Goal: Task Accomplishment & Management: Complete application form

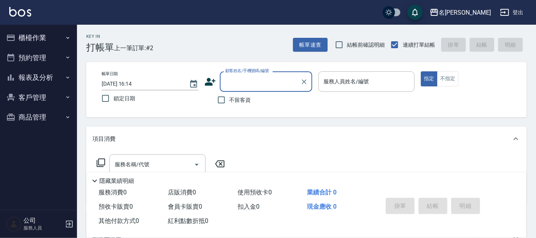
drag, startPoint x: 273, startPoint y: 88, endPoint x: 272, endPoint y: 80, distance: 7.7
click at [273, 87] on input "顧客姓名/手機號碼/編號" at bounding box center [260, 81] width 74 height 13
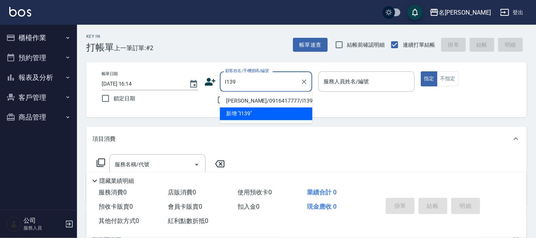
click at [252, 101] on li "[PERSON_NAME]/0916417777/i139" at bounding box center [266, 101] width 92 height 13
type input "[PERSON_NAME]/0916417777/i139"
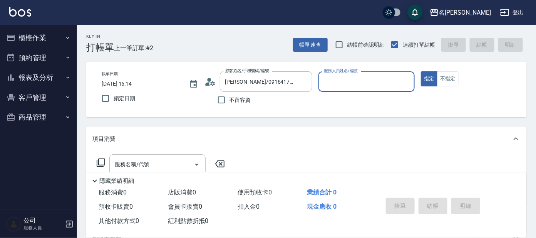
type input "Ada-9"
click at [97, 163] on icon at bounding box center [101, 162] width 8 height 8
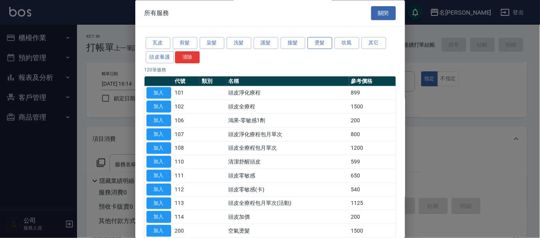
click at [319, 42] on button "燙髮" at bounding box center [319, 43] width 25 height 12
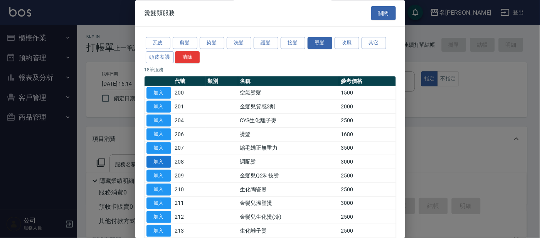
click at [165, 160] on button "加入" at bounding box center [158, 162] width 25 height 12
type input "調配燙(208)"
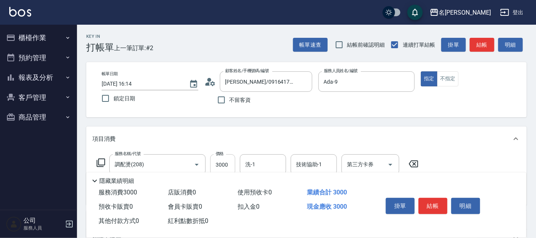
click at [220, 168] on input "3000" at bounding box center [222, 164] width 25 height 21
type input "4500"
click at [274, 161] on input "洗-1" at bounding box center [262, 164] width 39 height 13
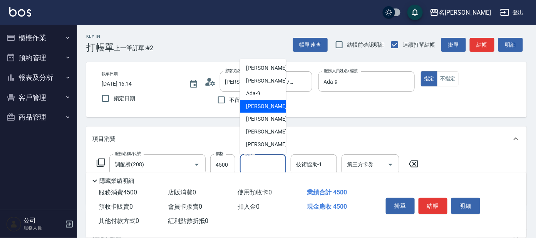
scroll to position [48, 0]
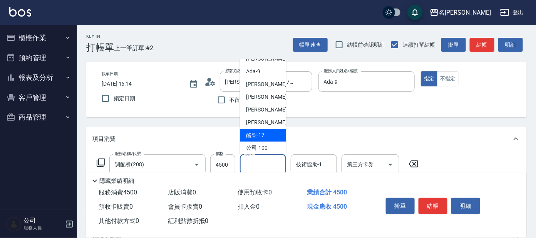
click at [264, 131] on span "酪梨 -17" at bounding box center [255, 135] width 18 height 8
type input "酪梨-17"
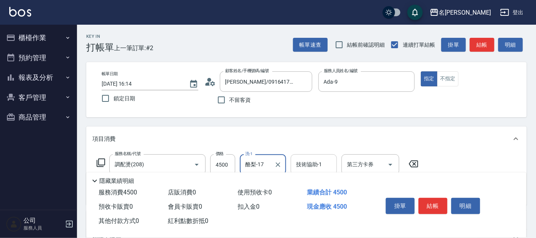
click at [314, 166] on div "技術協助-1 技術協助-1" at bounding box center [314, 164] width 46 height 20
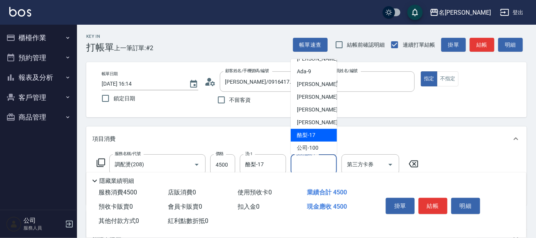
click at [312, 136] on span "酪梨 -17" at bounding box center [306, 135] width 18 height 8
type input "酪梨-17"
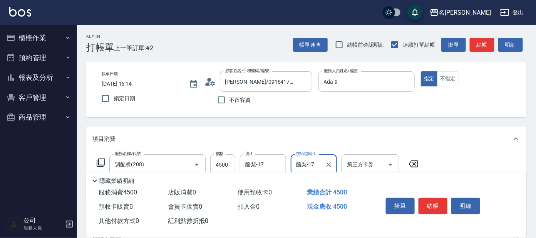
click at [102, 160] on icon at bounding box center [100, 162] width 9 height 9
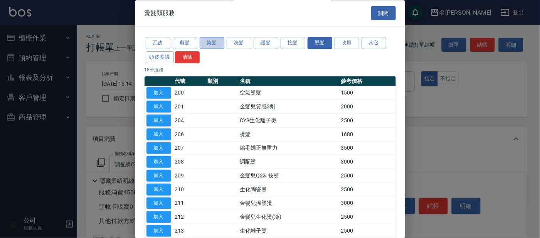
click at [216, 43] on button "染髮" at bounding box center [212, 43] width 25 height 12
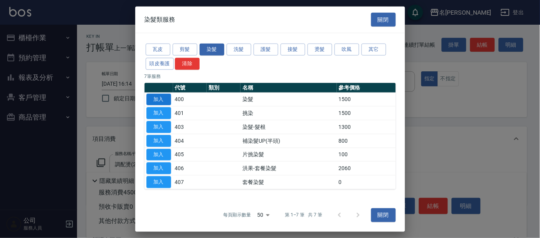
click at [155, 99] on button "加入" at bounding box center [158, 99] width 25 height 12
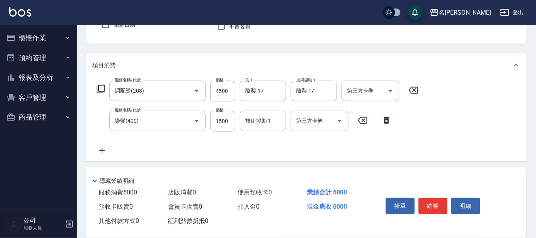
scroll to position [96, 0]
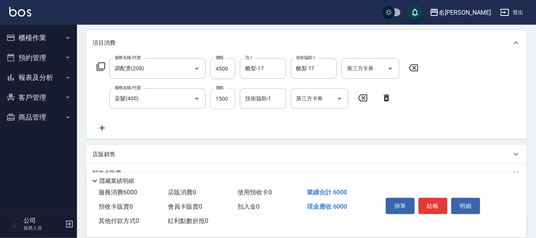
click at [228, 97] on input "1500" at bounding box center [222, 98] width 25 height 21
type input "1800"
click at [254, 99] on div "技術協助-1 技術協助-1" at bounding box center [263, 98] width 46 height 20
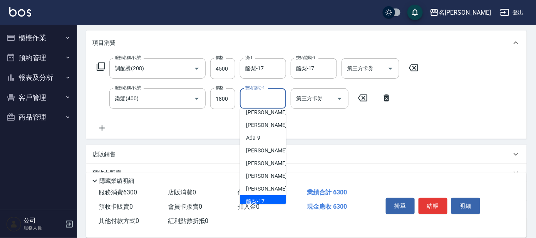
scroll to position [48, 0]
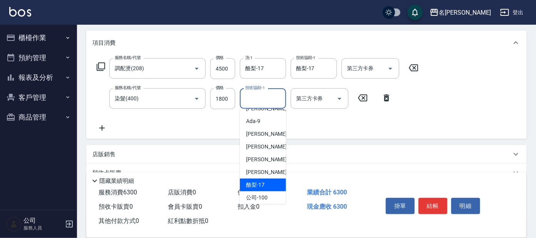
click at [253, 183] on span "酪梨 -17" at bounding box center [255, 185] width 18 height 8
type input "酪梨-17"
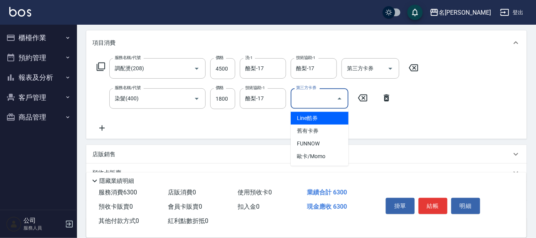
click at [325, 92] on input "第三方卡券" at bounding box center [313, 98] width 39 height 13
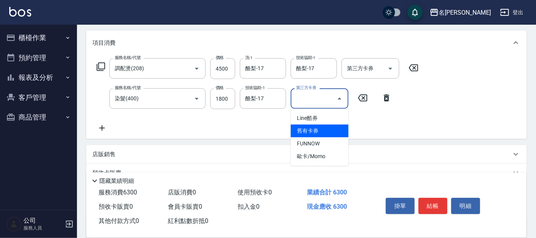
click at [119, 151] on div "店販銷售" at bounding box center [301, 154] width 419 height 8
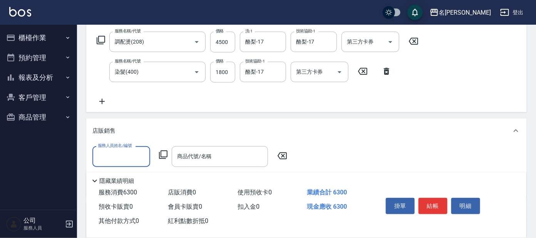
scroll to position [144, 0]
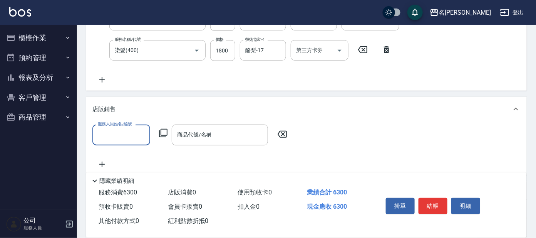
click at [138, 133] on input "服務人員姓名/編號" at bounding box center [121, 134] width 51 height 13
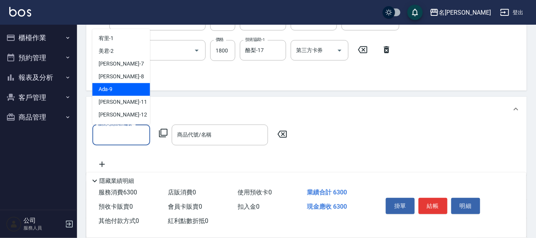
click at [119, 84] on div "Ada -9" at bounding box center [121, 89] width 58 height 13
type input "Ada-9"
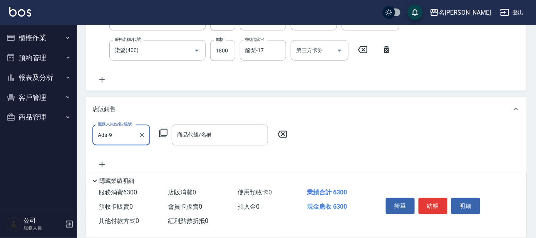
click at [165, 131] on icon at bounding box center [163, 132] width 9 height 9
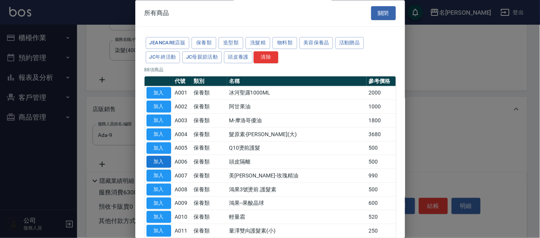
click at [156, 161] on button "加入" at bounding box center [158, 162] width 25 height 12
type input "頭皮隔離"
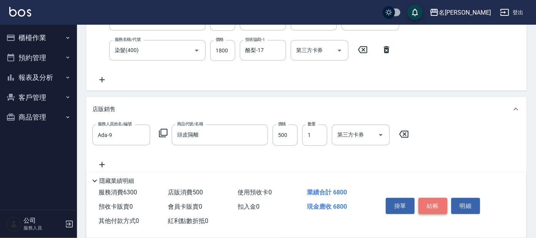
click at [433, 210] on button "結帳" at bounding box center [433, 206] width 29 height 16
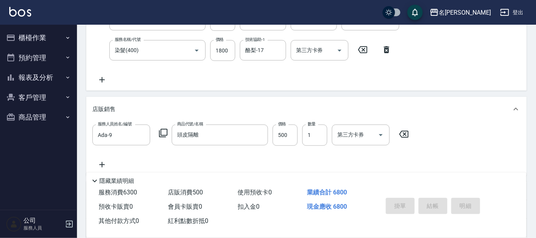
type input "[DATE] 16:15"
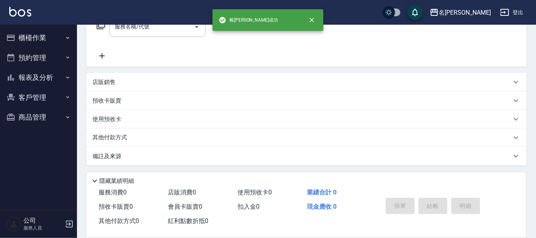
scroll to position [0, 0]
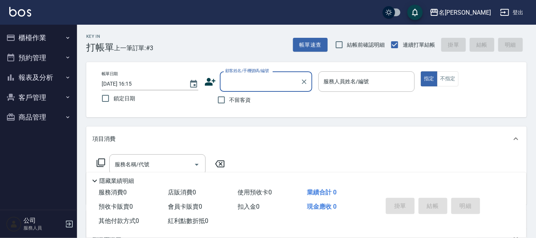
click at [268, 84] on input "顧客姓名/手機號碼/編號" at bounding box center [260, 81] width 74 height 13
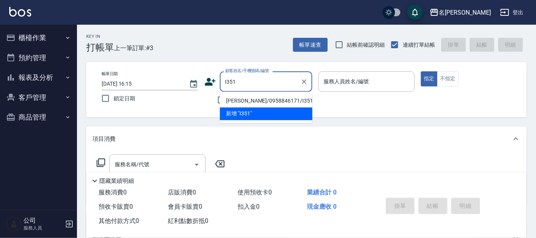
click at [240, 101] on li "[PERSON_NAME]/0958846171/I351" at bounding box center [266, 101] width 92 height 13
type input "[PERSON_NAME]/0958846171/I351"
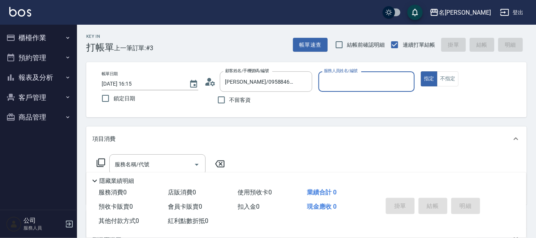
type input "Ada-9"
click at [358, 80] on input "Ada-9" at bounding box center [361, 81] width 78 height 13
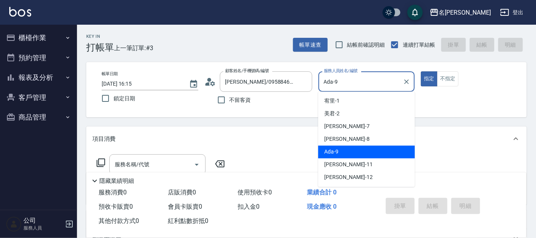
click at [352, 154] on div "Ada -9" at bounding box center [366, 152] width 97 height 13
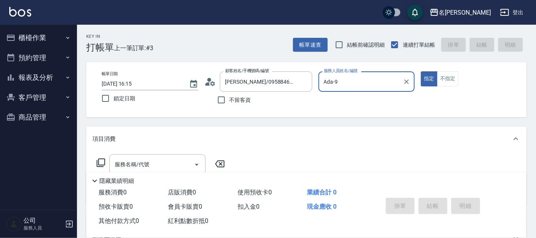
click at [101, 157] on div "服務名稱/代號 服務名稱/代號" at bounding box center [160, 164] width 137 height 20
click at [104, 157] on div "服務名稱/代號 服務名稱/代號" at bounding box center [160, 164] width 137 height 20
click at [99, 159] on icon at bounding box center [101, 162] width 8 height 8
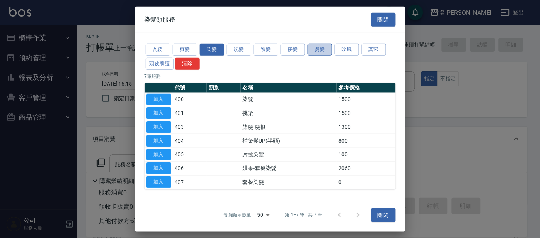
click at [315, 50] on button "燙髮" at bounding box center [319, 50] width 25 height 12
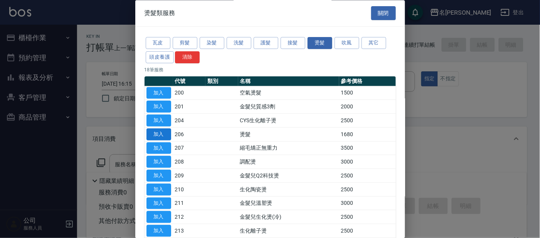
click at [164, 134] on button "加入" at bounding box center [158, 134] width 25 height 12
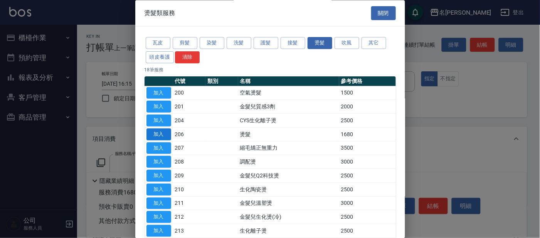
type input "燙髮(206)"
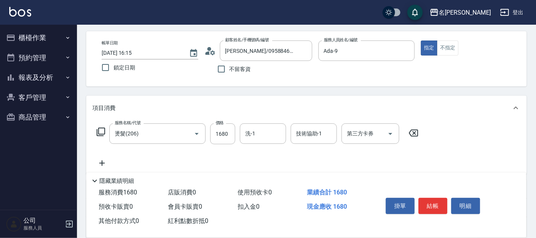
scroll to position [48, 0]
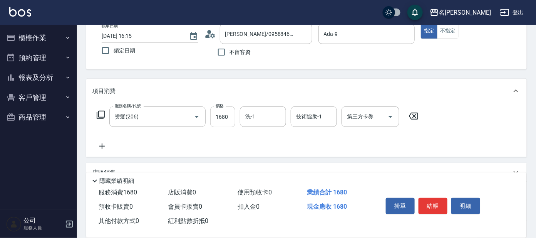
click at [225, 111] on input "1680" at bounding box center [222, 116] width 25 height 21
type input "3500"
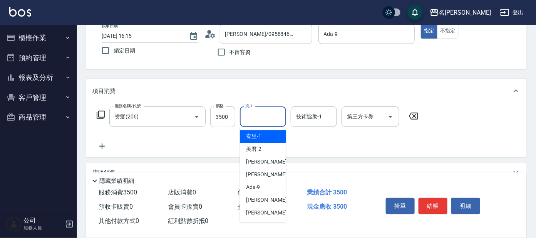
drag, startPoint x: 255, startPoint y: 117, endPoint x: 241, endPoint y: 117, distance: 14.3
click at [255, 117] on input "洗-1" at bounding box center [262, 116] width 39 height 13
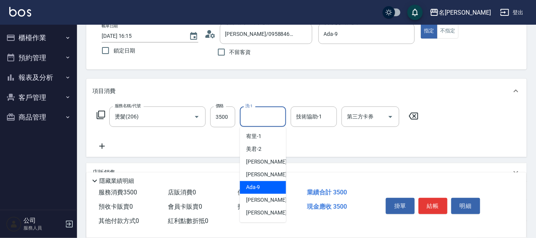
click at [271, 184] on div "Ada -9" at bounding box center [263, 187] width 46 height 13
click at [268, 123] on input "Ada-9" at bounding box center [257, 116] width 28 height 13
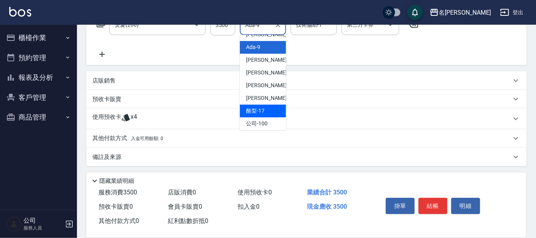
click at [258, 107] on span "酪梨 -17" at bounding box center [255, 111] width 18 height 8
type input "酪梨-17"
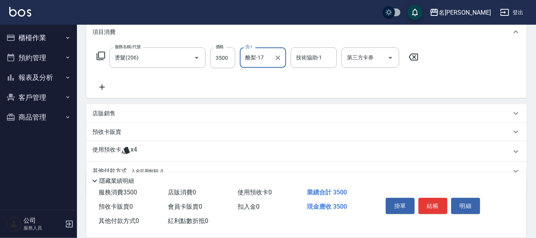
scroll to position [91, 0]
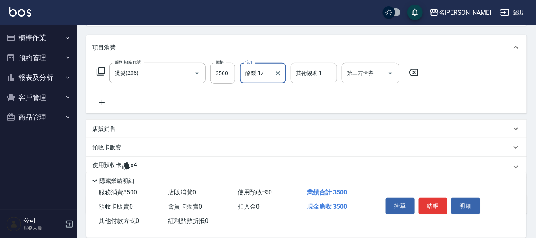
click at [314, 76] on input "技術協助-1" at bounding box center [313, 72] width 39 height 13
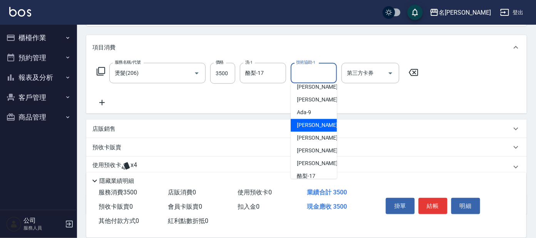
scroll to position [48, 0]
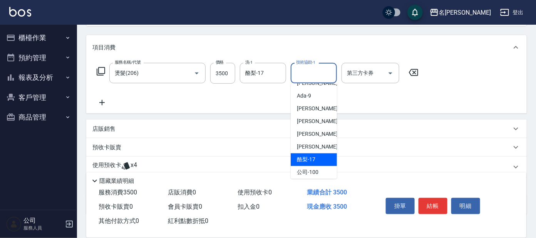
click at [307, 156] on span "酪梨 -17" at bounding box center [306, 160] width 18 height 8
type input "酪梨-17"
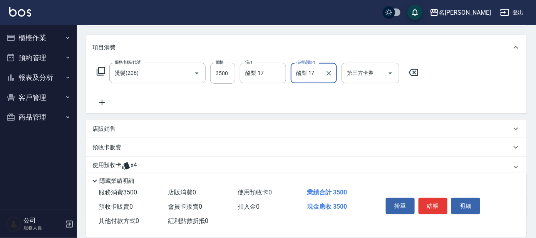
click at [437, 205] on button "結帳" at bounding box center [433, 206] width 29 height 16
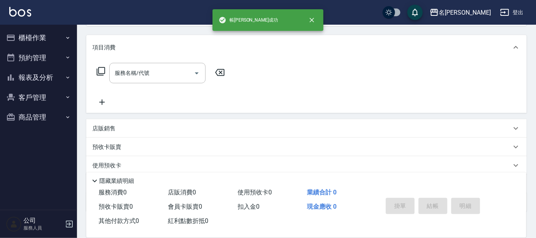
scroll to position [0, 0]
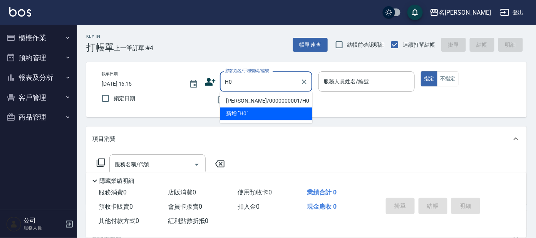
type input "[PERSON_NAME]/0000000001/H0"
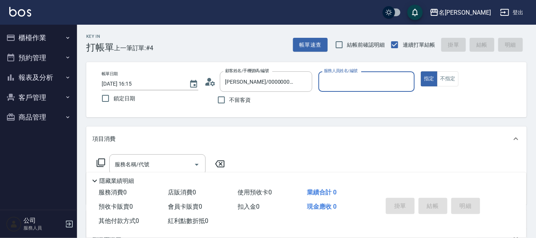
type input "亞璇-8"
click at [421, 71] on button "指定" at bounding box center [429, 78] width 17 height 15
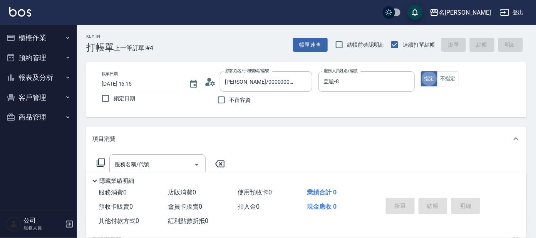
type button "true"
click at [446, 80] on button "不指定" at bounding box center [448, 78] width 22 height 15
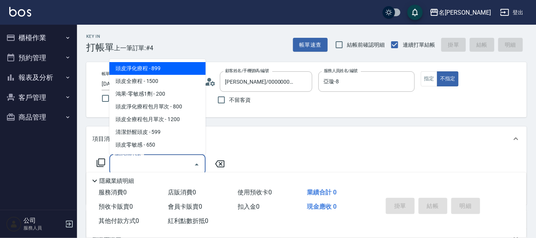
click at [127, 160] on input "服務名稱/代號" at bounding box center [152, 164] width 78 height 13
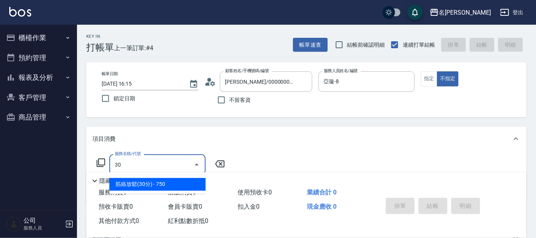
type input "302"
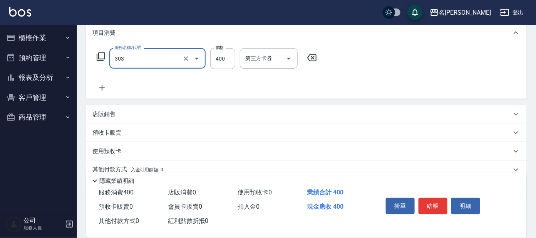
scroll to position [89, 0]
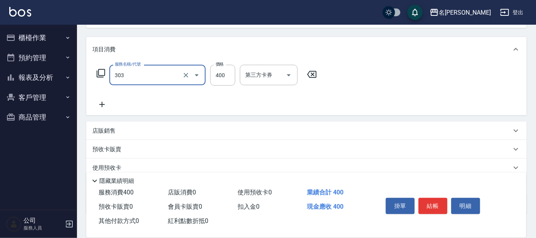
type input "剪髮C級設計師(303)"
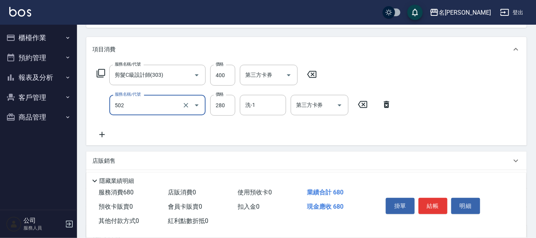
type input "洗髮(講師)(502)"
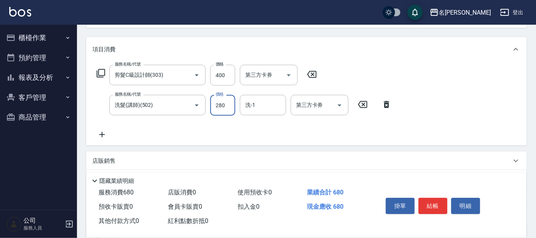
drag, startPoint x: 152, startPoint y: 119, endPoint x: 158, endPoint y: 119, distance: 5.8
click at [156, 119] on div "服務名稱/代號 剪髮C級設計師(303) 服務名稱/代號 價格 400 價格 第三方卡券 第三方卡券 服務名稱/代號 洗髮(講師)(502) 服務名稱/代號 …" at bounding box center [244, 102] width 304 height 74
click at [173, 104] on input "洗髮(講師)(502)" at bounding box center [147, 104] width 68 height 13
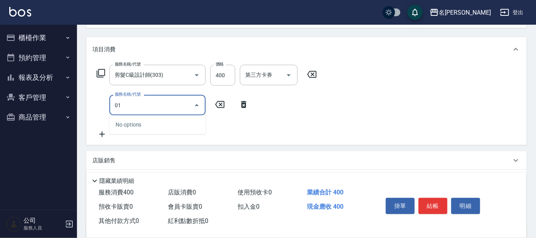
type input "0"
type input "洗髮(創意)(501)"
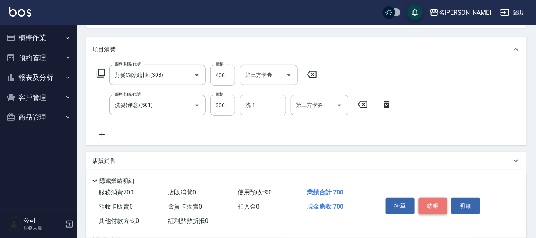
click at [437, 203] on button "結帳" at bounding box center [433, 206] width 29 height 16
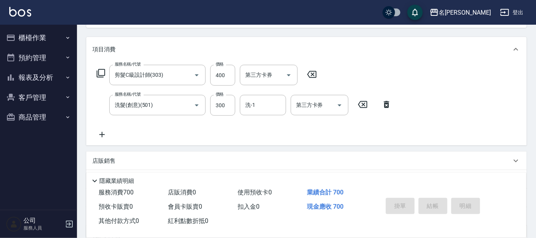
type input "[DATE] 16:33"
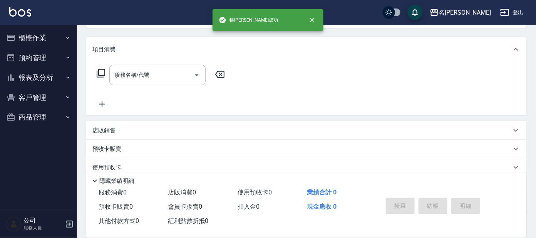
scroll to position [0, 0]
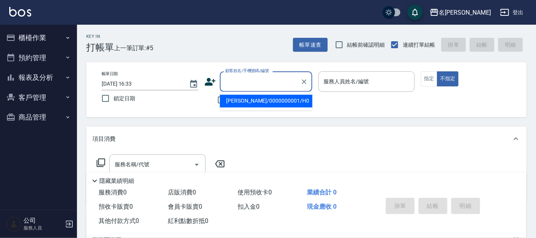
click at [290, 77] on input "顧客姓名/手機號碼/編號" at bounding box center [260, 81] width 74 height 13
type input "[PERSON_NAME]/0939592779/A211"
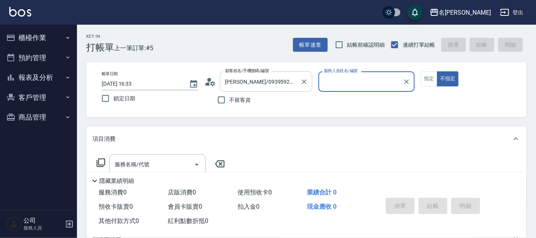
type input "宥里-1"
click at [437, 71] on button "不指定" at bounding box center [448, 78] width 22 height 15
type button "false"
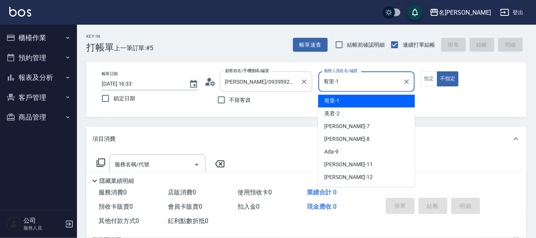
drag, startPoint x: 364, startPoint y: 85, endPoint x: 290, endPoint y: 87, distance: 74.0
click at [290, 87] on div "帳單日期 [DATE] 16:33 鎖定日期 顧客姓名/手機號碼/編號 簡上祐/0939592779/A211 顧客姓名/手機號碼/編號 不留客資 服務人員姓…" at bounding box center [307, 89] width 422 height 37
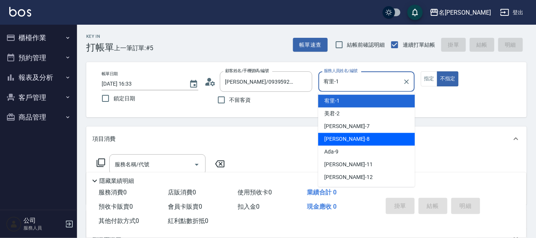
click at [340, 146] on div "Ada -9" at bounding box center [366, 152] width 97 height 13
type input "Ada-9"
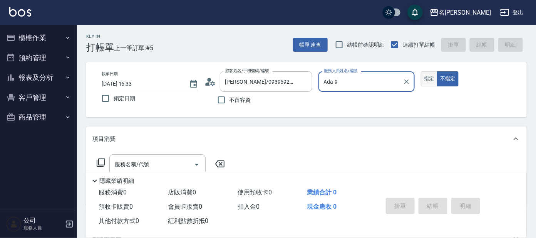
click at [433, 77] on button "指定" at bounding box center [429, 78] width 17 height 15
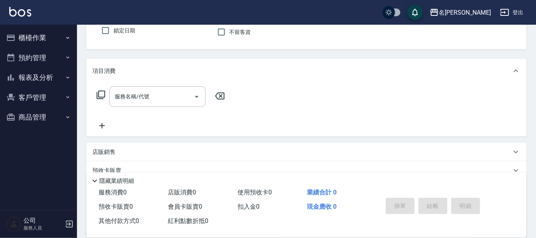
scroll to position [139, 0]
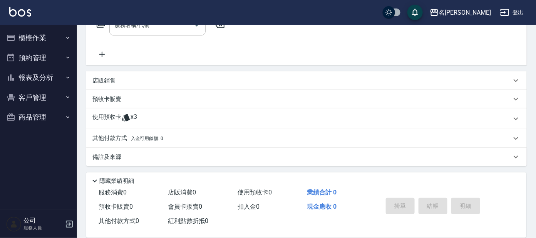
click at [155, 109] on div "項目消費 服務名稱/代號 服務名稱/代號 店販銷售 服務人員姓名/編號 服務人員姓名/編號 商品代號/名稱 商品代號/名稱 預收卡販賣 卡券名稱/代號 卡券名…" at bounding box center [306, 76] width 441 height 179
drag, startPoint x: 154, startPoint y: 120, endPoint x: 141, endPoint y: 129, distance: 16.0
click at [155, 120] on div "使用預收卡 x3" at bounding box center [301, 119] width 419 height 12
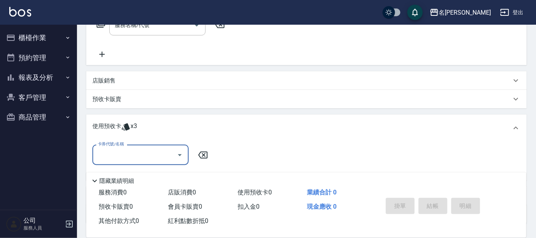
scroll to position [0, 0]
click at [123, 144] on label "卡券代號/名稱" at bounding box center [111, 144] width 26 height 6
click at [123, 148] on input "卡券代號/名稱" at bounding box center [135, 154] width 78 height 13
click at [131, 148] on input "卡券代號/名稱" at bounding box center [135, 154] width 78 height 13
click at [139, 173] on div "剪髮包月買5送1 剩餘3張" at bounding box center [140, 174] width 96 height 13
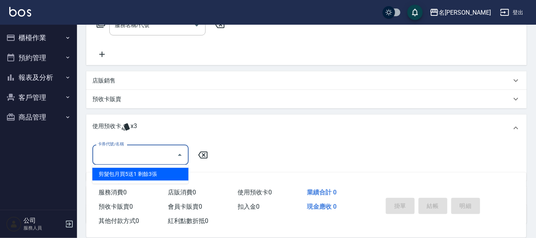
type input "剪髮包月買5送1"
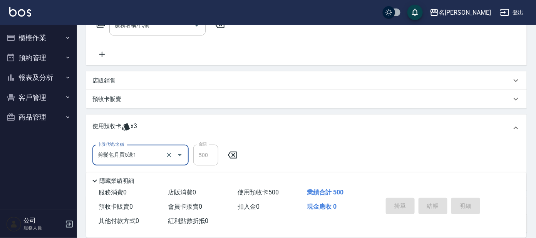
type input "[DATE] 16:53"
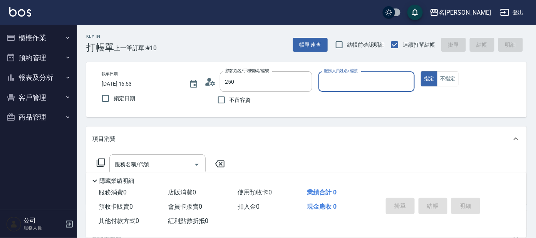
type input "[PERSON_NAME]/[PERSON_NAME]I250/I250"
type input "Ada-9"
click at [421, 71] on button "指定" at bounding box center [429, 78] width 17 height 15
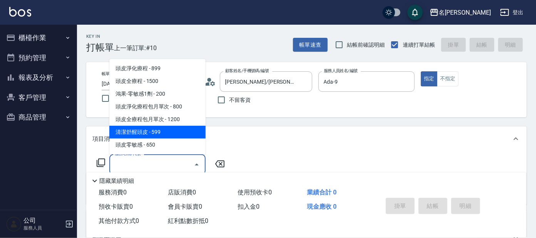
type input "清潔舒醒頭皮(110)"
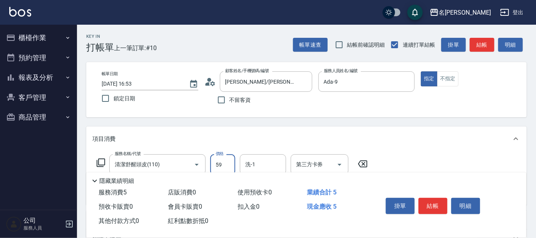
type input "599"
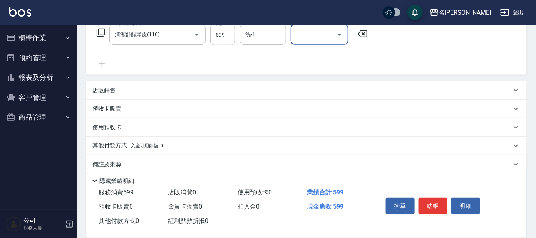
scroll to position [138, 0]
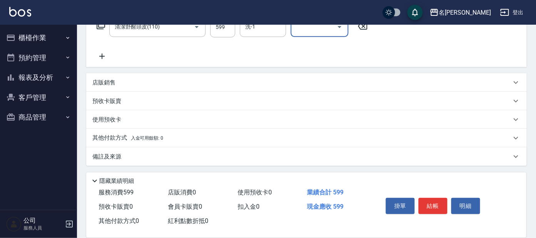
click at [262, 18] on div "名[PERSON_NAME]出" at bounding box center [268, 12] width 536 height 25
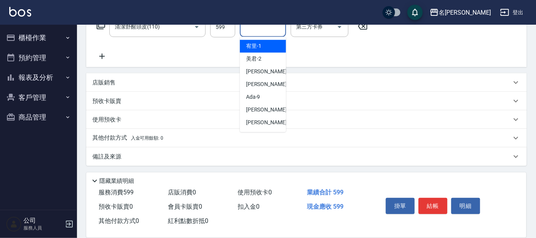
click at [258, 30] on input "洗-1" at bounding box center [262, 26] width 39 height 13
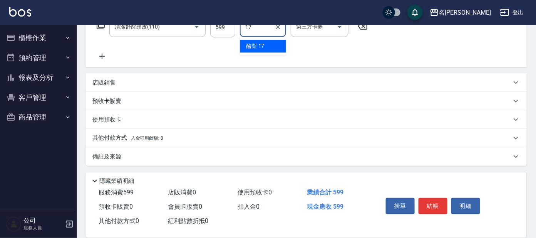
type input "酪梨-17"
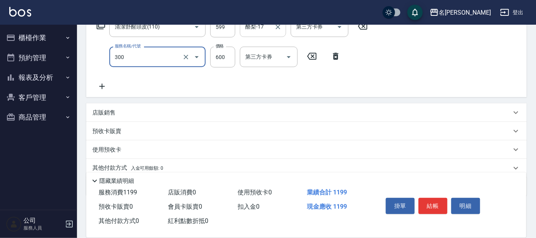
type input "剪髮 講師級設計師(300)"
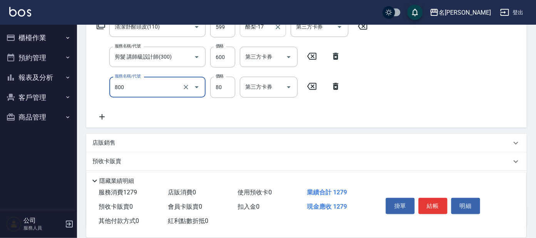
type input "快速修護(800)"
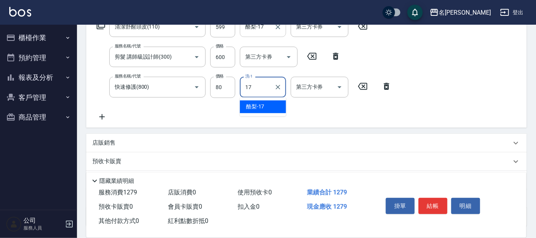
type input "酪梨-17"
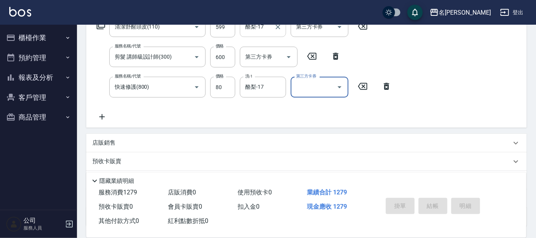
type input "[DATE] 17:15"
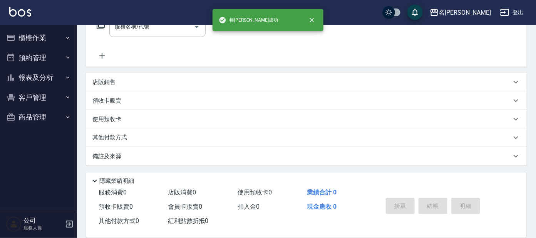
scroll to position [0, 0]
